Goal: Task Accomplishment & Management: Use online tool/utility

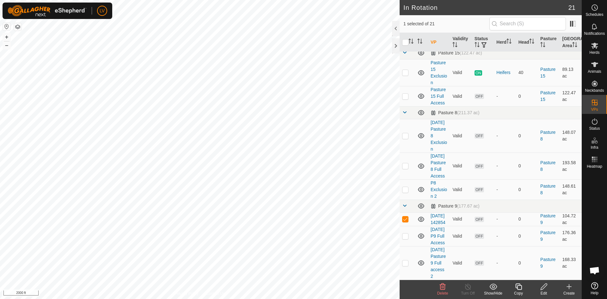
scroll to position [347, 0]
click at [436, 213] on link "[DATE] 142854" at bounding box center [438, 219] width 15 height 12
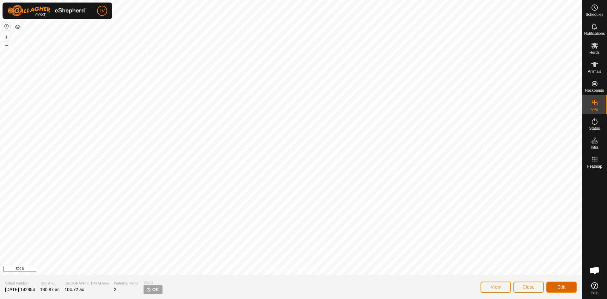
click at [566, 286] on button "Edit" at bounding box center [561, 286] width 30 height 11
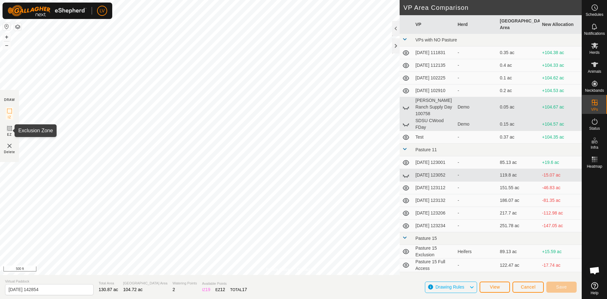
click at [7, 127] on rect at bounding box center [9, 128] width 5 height 5
click at [9, 110] on icon at bounding box center [10, 111] width 8 height 8
click at [9, 133] on span "EZ" at bounding box center [9, 134] width 5 height 5
click at [7, 114] on rect at bounding box center [9, 110] width 5 height 5
click at [58, 286] on input "[DATE] 142854" at bounding box center [49, 289] width 89 height 11
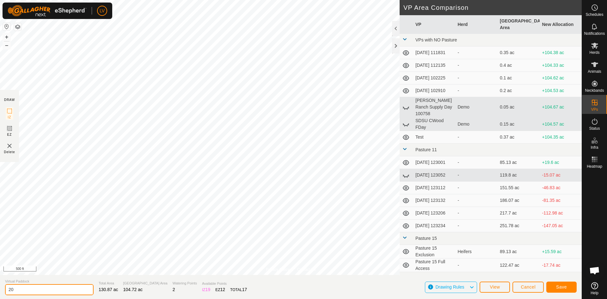
type input "2"
type input "Pasture 9 Exclusion"
click at [564, 284] on button "Save" at bounding box center [561, 286] width 30 height 11
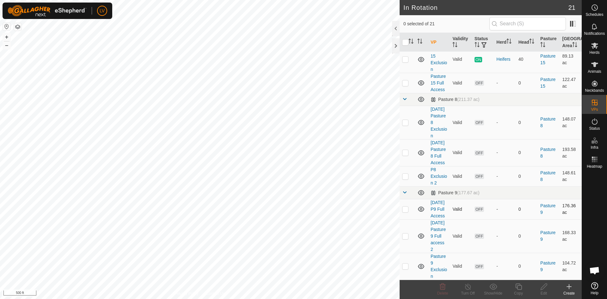
scroll to position [347, 0]
checkbox input "true"
click at [408, 150] on p-checkbox at bounding box center [405, 152] width 6 height 5
checkbox input "true"
click at [406, 174] on p-checkbox at bounding box center [405, 176] width 6 height 5
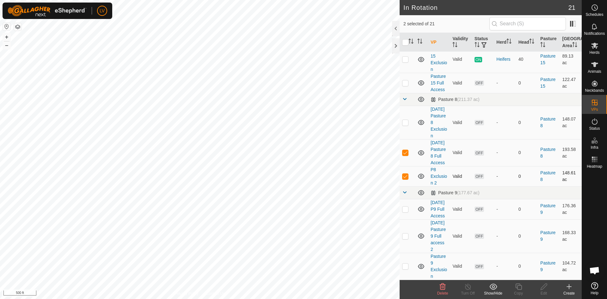
checkbox input "false"
click at [406, 150] on p-checkbox at bounding box center [405, 152] width 6 height 5
checkbox input "false"
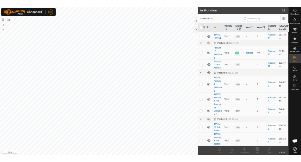
scroll to position [260, 0]
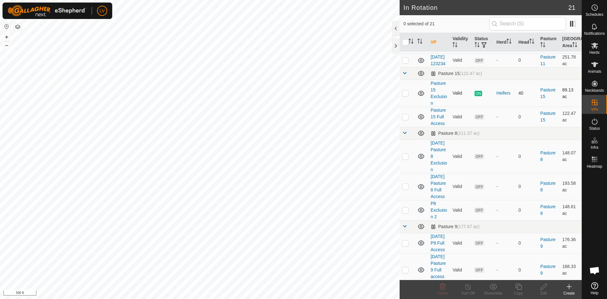
click at [408, 95] on p-checkbox at bounding box center [405, 92] width 6 height 5
click at [405, 95] on p-checkbox at bounding box center [405, 92] width 6 height 5
checkbox input "false"
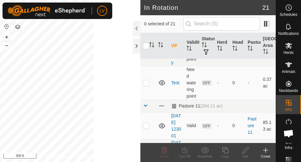
scroll to position [452, 0]
